Goal: Information Seeking & Learning: Check status

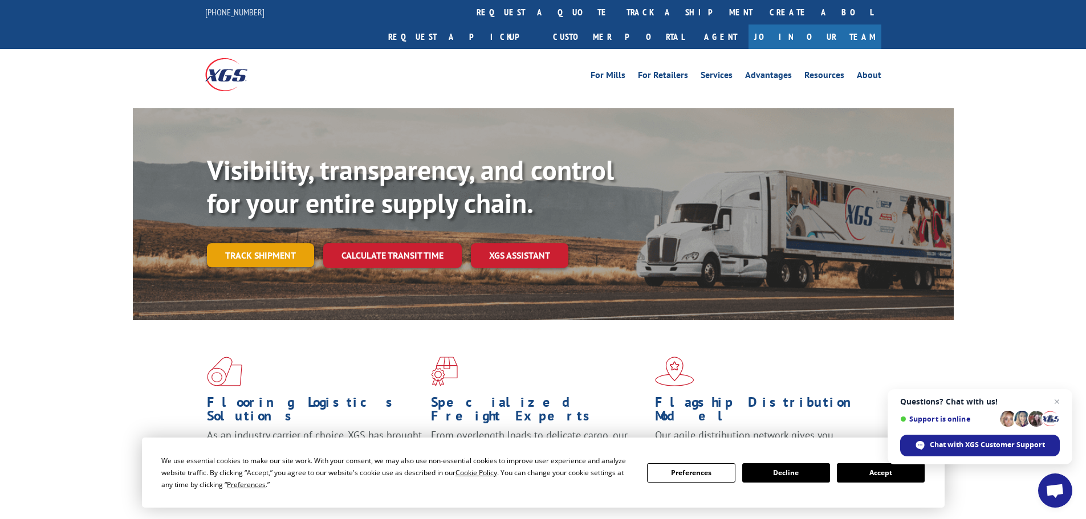
click at [283, 243] on link "Track shipment" at bounding box center [260, 255] width 107 height 24
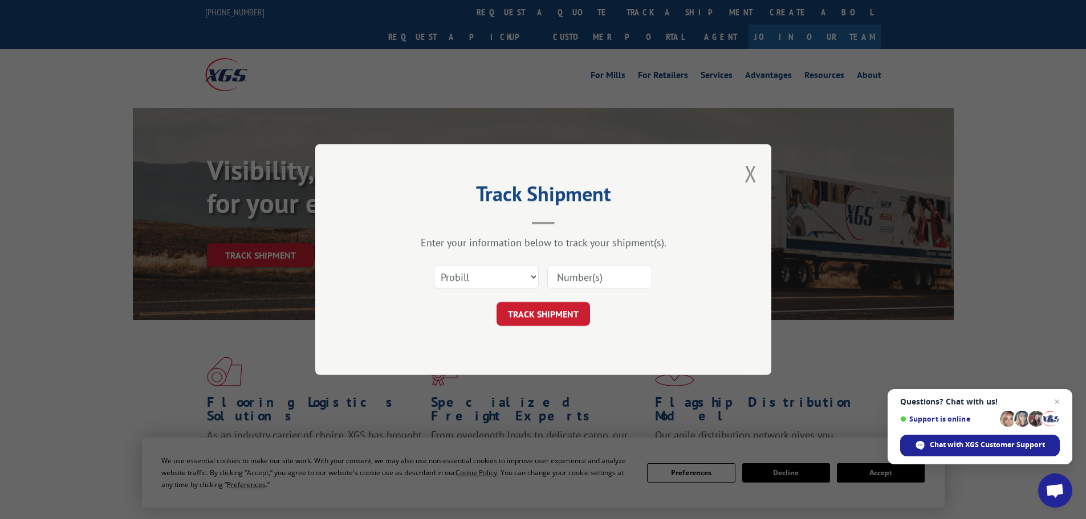
click at [591, 279] on input at bounding box center [599, 277] width 105 height 24
paste input "AA05027796"
type input "AA05027796"
click at [534, 316] on button "TRACK SHIPMENT" at bounding box center [543, 314] width 93 height 24
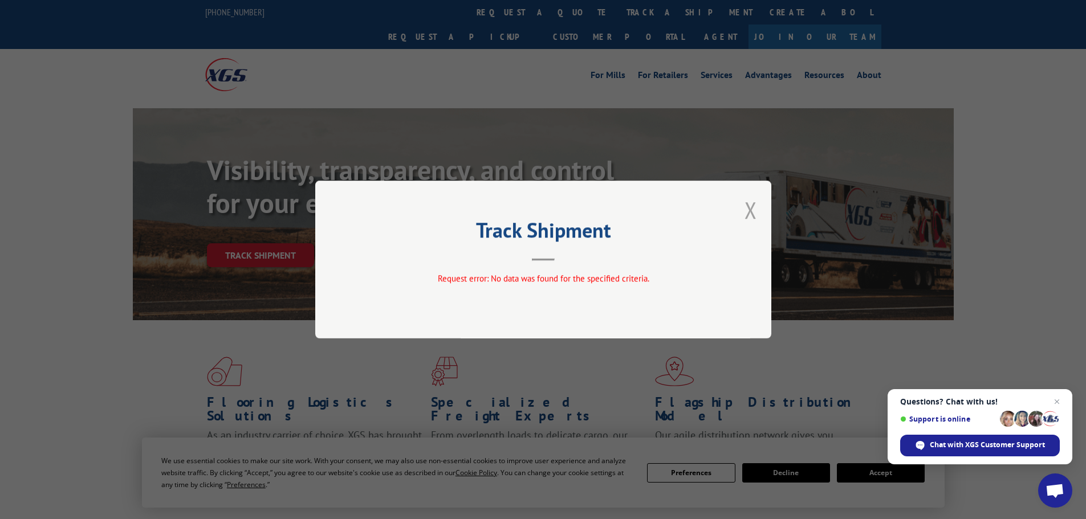
click at [754, 205] on button "Close modal" at bounding box center [750, 210] width 13 height 30
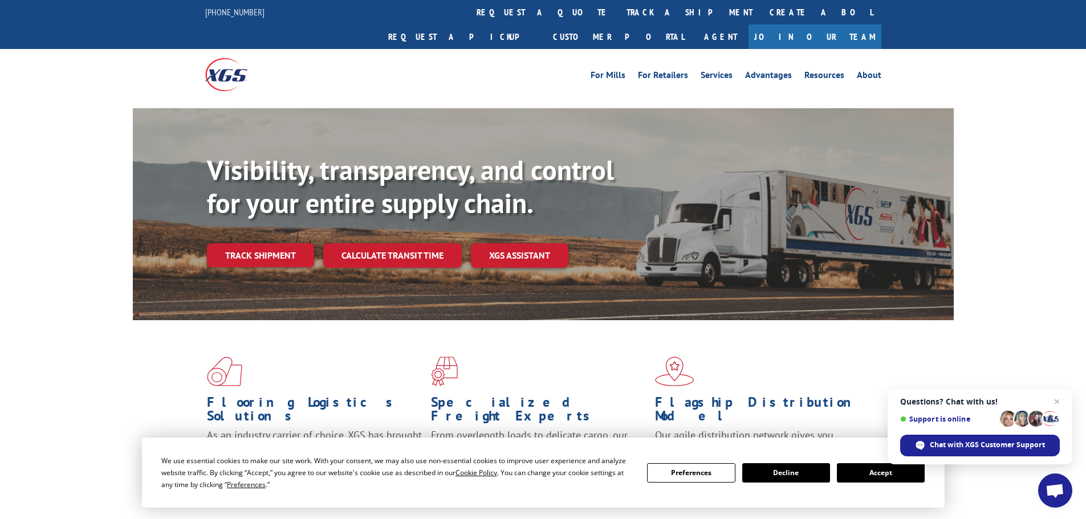
click at [241, 246] on div "Visibility, transparency, and control for your entire supply chain. Track shipm…" at bounding box center [580, 233] width 747 height 159
click at [257, 243] on link "Track shipment" at bounding box center [260, 255] width 107 height 24
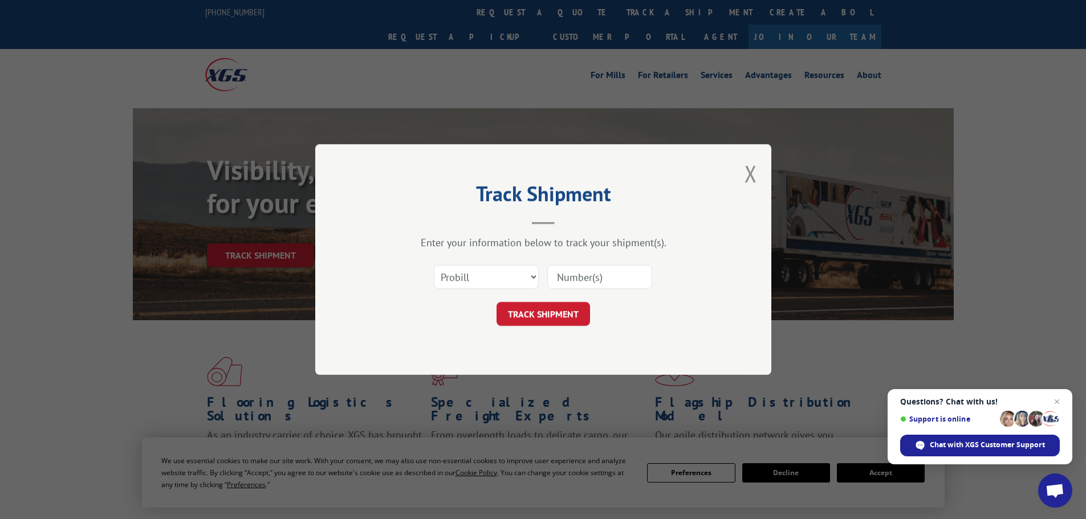
click at [572, 274] on input at bounding box center [599, 277] width 105 height 24
paste input "17624269"
type input "17624269"
click at [534, 314] on button "TRACK SHIPMENT" at bounding box center [543, 314] width 93 height 24
